Goal: Information Seeking & Learning: Learn about a topic

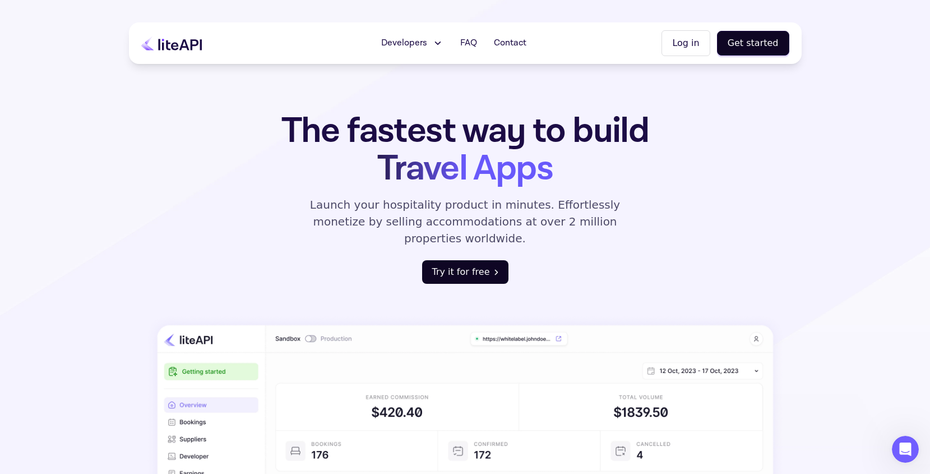
click at [473, 260] on button "Try it for free" at bounding box center [465, 272] width 86 height 24
click at [441, 44] on icon at bounding box center [438, 43] width 5 height 2
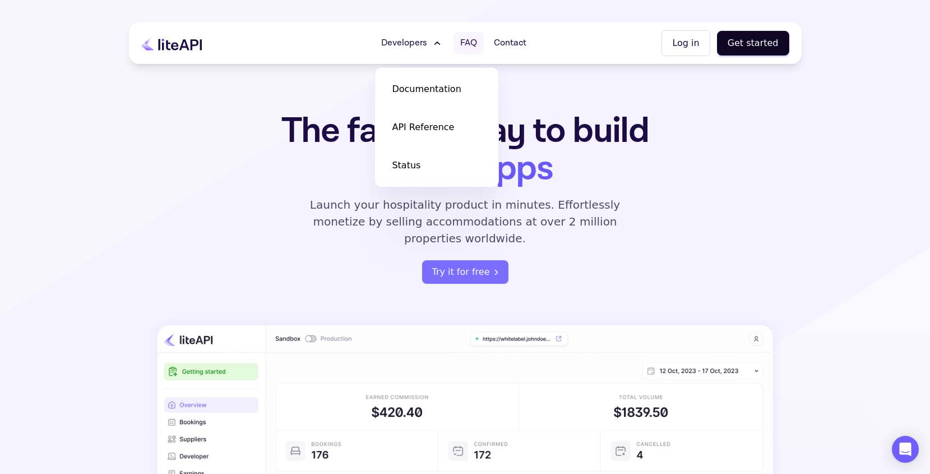
click at [463, 39] on span "FAQ" at bounding box center [468, 42] width 17 height 13
